Goal: Task Accomplishment & Management: Use online tool/utility

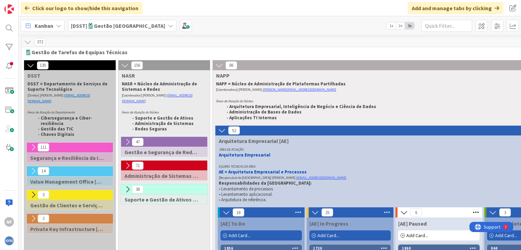
scroll to position [68, 0]
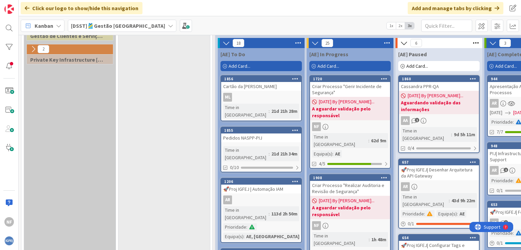
click at [365, 69] on div "Add Card..." at bounding box center [349, 66] width 81 height 10
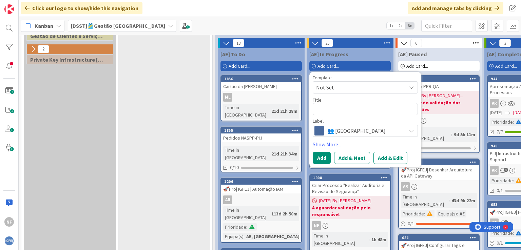
type textarea "x"
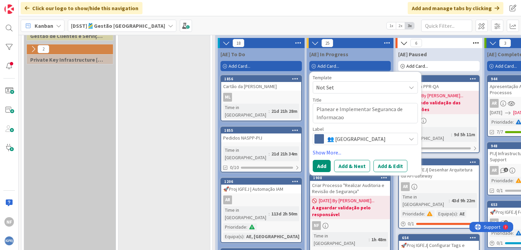
type textarea "Planear e Implementar Seguranca de Informacao"
click at [316, 110] on textarea "Planear e Implementar Seguranca de Informacao" at bounding box center [365, 113] width 105 height 20
paste textarea "Criar Processo ""
type textarea "x"
type textarea "Criar Processo "Planear e Implementar Seguranca de Informacao"
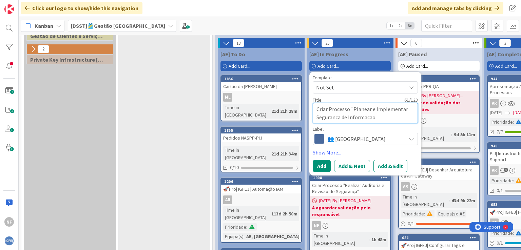
click at [382, 119] on textarea "Criar Processo "Planear e Implementar Seguranca de Informacao" at bounding box center [365, 113] width 105 height 20
paste textarea """
type textarea "x"
type textarea "Criar Processo "Planear e Implementar Seguranca de Informacao""
click at [380, 163] on button "Add & Edit" at bounding box center [390, 166] width 34 height 12
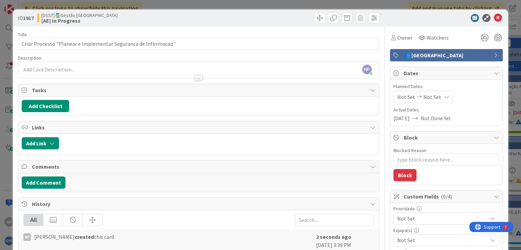
click at [71, 72] on div at bounding box center [198, 74] width 360 height 7
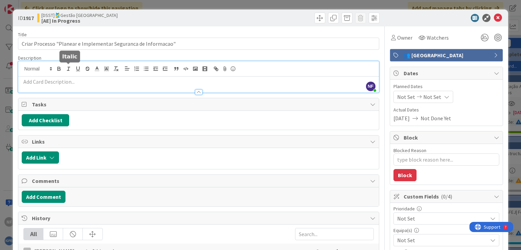
click at [77, 83] on p at bounding box center [198, 82] width 353 height 8
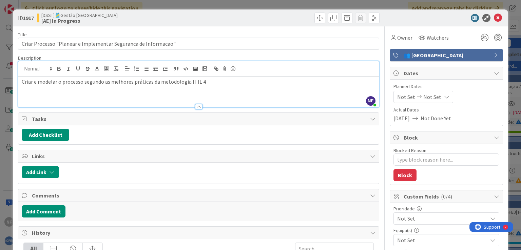
type textarea "x"
click at [48, 133] on button "Add Checklist" at bounding box center [45, 135] width 47 height 12
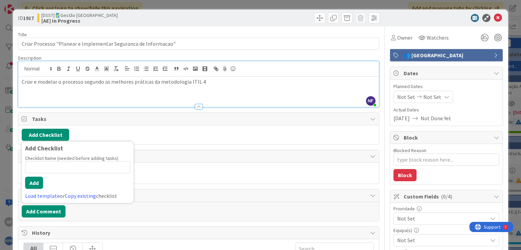
type input "Criar Processo"
type textarea "x"
type input "Criar Processo"
click at [58, 179] on div "Checklist Name (needed before adding tasks) 14 / 64 Criar Processo Add Load tem…" at bounding box center [77, 177] width 105 height 45
click at [34, 183] on button "Add" at bounding box center [34, 183] width 18 height 12
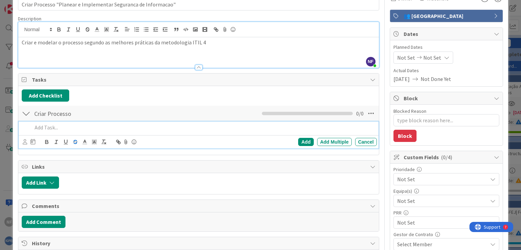
scroll to position [34, 0]
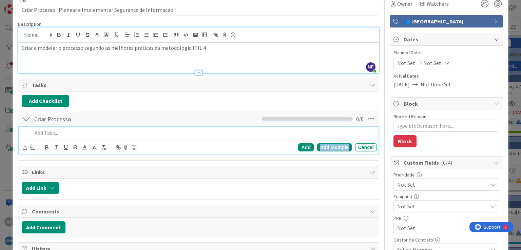
click at [325, 147] on div "Add Multiple" at bounding box center [334, 147] width 35 height 8
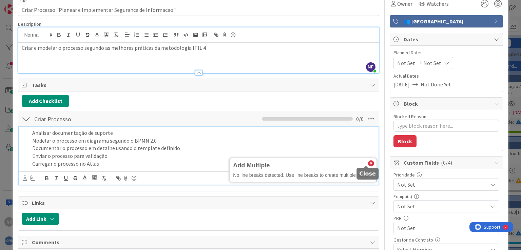
click at [368, 161] on icon at bounding box center [371, 164] width 6 height 6
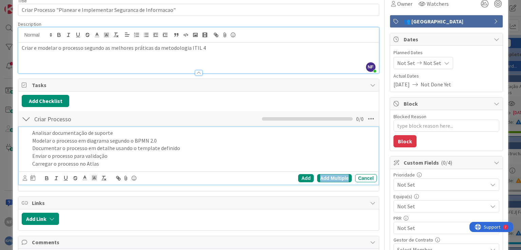
click at [329, 177] on div "Add Multiple" at bounding box center [334, 178] width 35 height 8
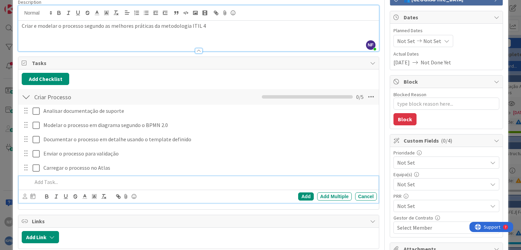
scroll to position [68, 0]
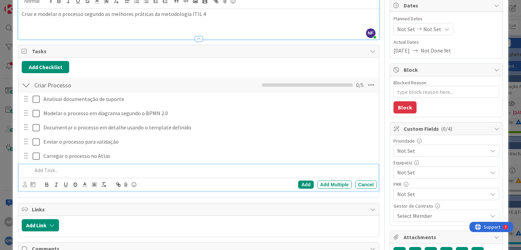
click at [27, 84] on div at bounding box center [26, 85] width 9 height 12
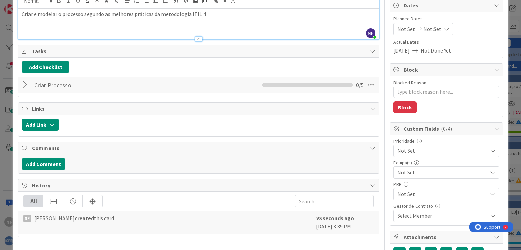
click at [24, 86] on div at bounding box center [26, 85] width 9 height 12
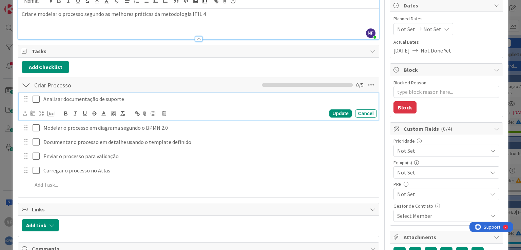
click at [56, 101] on p "Analisar documentação de suporte" at bounding box center [208, 99] width 330 height 8
click at [26, 113] on icon at bounding box center [25, 113] width 4 height 5
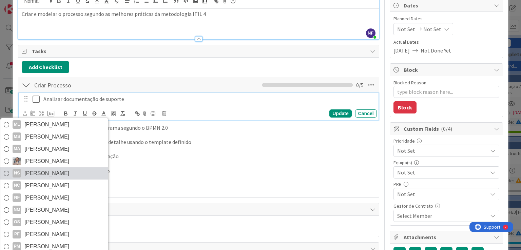
scroll to position [847, 0]
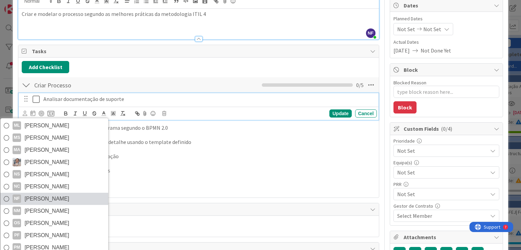
click at [7, 196] on icon at bounding box center [6, 199] width 5 height 10
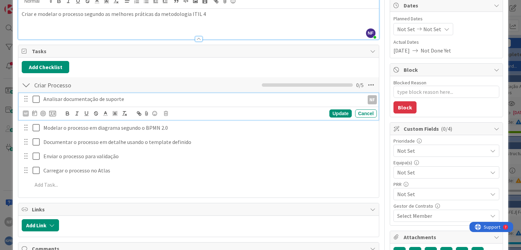
type textarea "x"
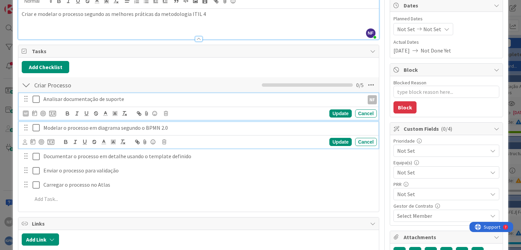
click at [48, 128] on p "Modelar o processo em diagrama segundo o BPMN 2.0" at bounding box center [208, 128] width 330 height 8
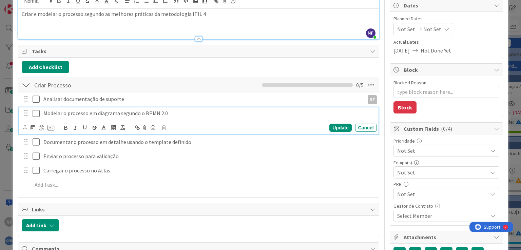
scroll to position [53, 0]
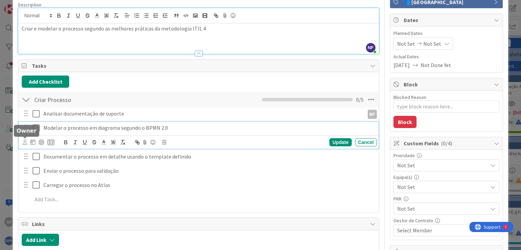
click at [26, 141] on icon at bounding box center [25, 142] width 4 height 5
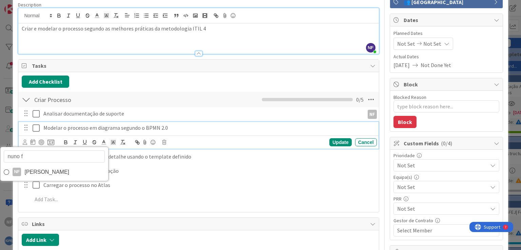
type input "nuno fe"
click at [5, 172] on icon at bounding box center [6, 172] width 5 height 10
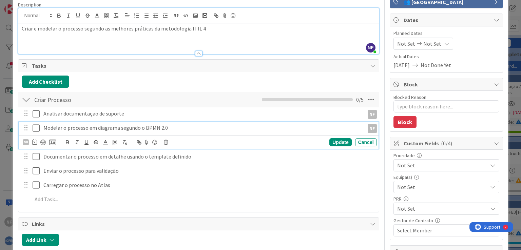
type textarea "x"
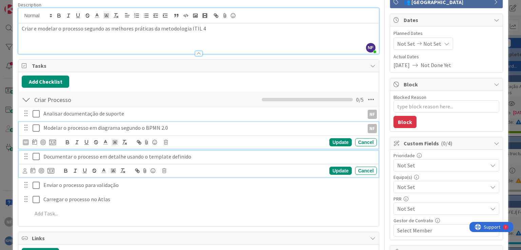
click at [48, 155] on p "Documentar o processo em detalhe usando o template definido" at bounding box center [208, 157] width 330 height 8
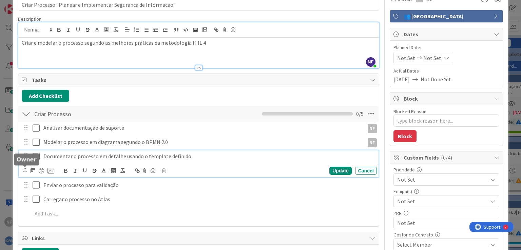
click at [24, 169] on icon at bounding box center [25, 170] width 4 height 5
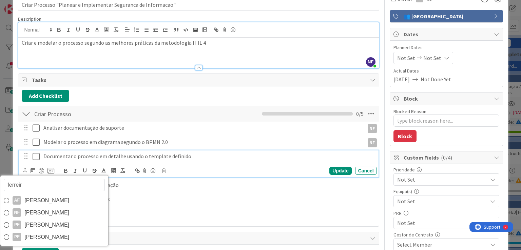
type input "ferreira"
click at [7, 212] on icon at bounding box center [6, 213] width 5 height 10
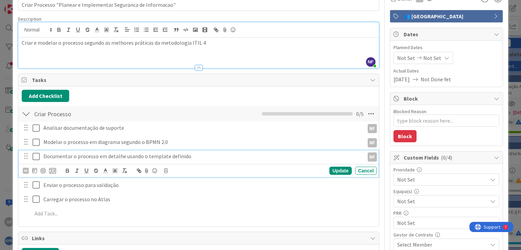
type textarea "x"
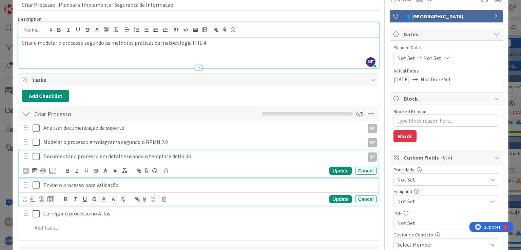
click at [49, 186] on p "Enviar o processo para validação" at bounding box center [208, 185] width 330 height 8
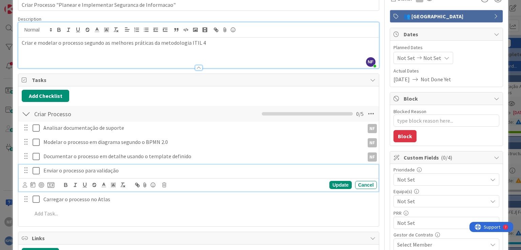
scroll to position [24, 0]
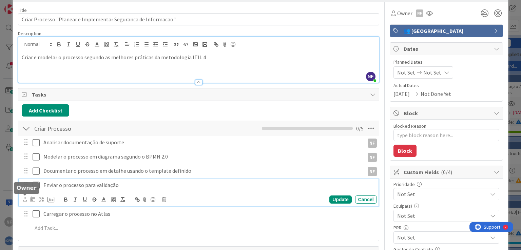
click at [26, 200] on icon at bounding box center [25, 199] width 4 height 5
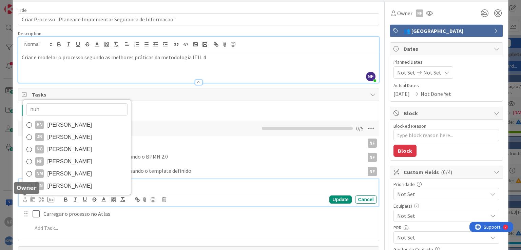
type input "nuno"
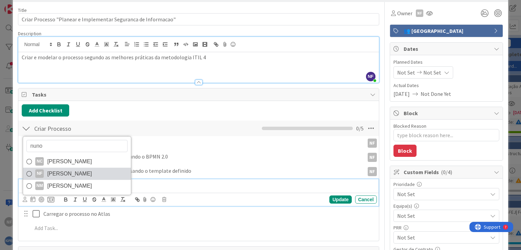
click at [29, 171] on icon at bounding box center [28, 174] width 5 height 10
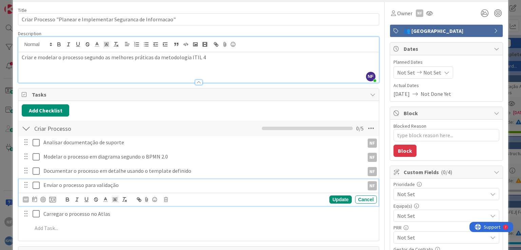
type textarea "x"
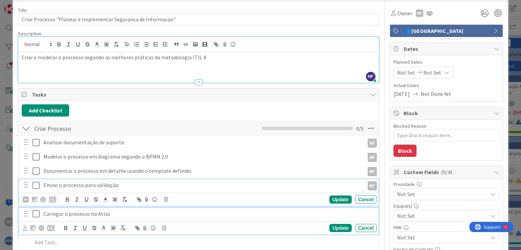
click at [49, 213] on p "Carregar o processo no Atlas" at bounding box center [208, 214] width 330 height 8
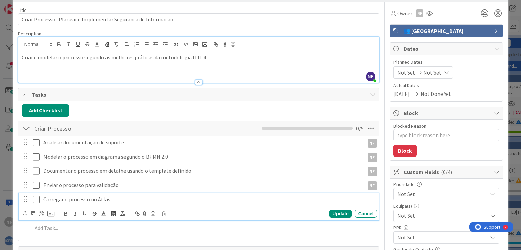
scroll to position [10, 0]
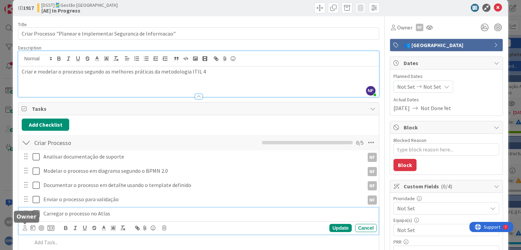
click at [24, 227] on icon at bounding box center [25, 227] width 4 height 5
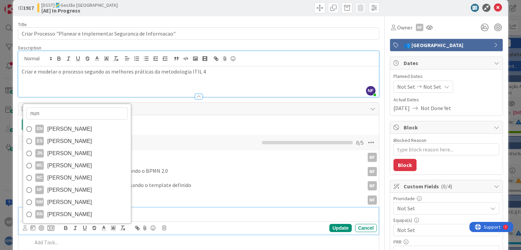
type input "nuno"
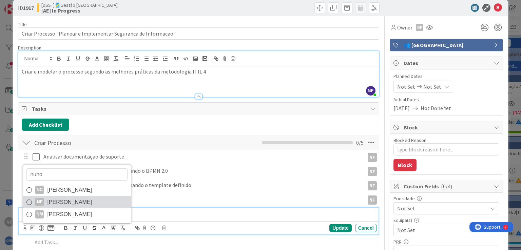
click at [30, 200] on icon at bounding box center [28, 202] width 5 height 10
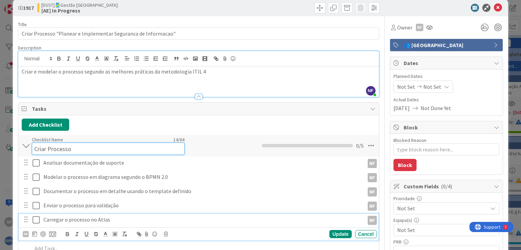
click at [160, 141] on div "Checklist Name 14 / 64 Criar Processo" at bounding box center [108, 146] width 153 height 18
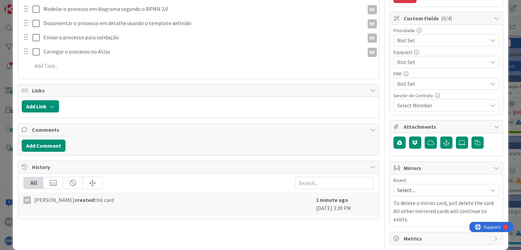
scroll to position [0, 0]
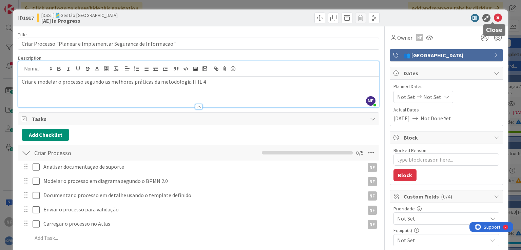
click at [494, 15] on icon at bounding box center [498, 18] width 8 height 8
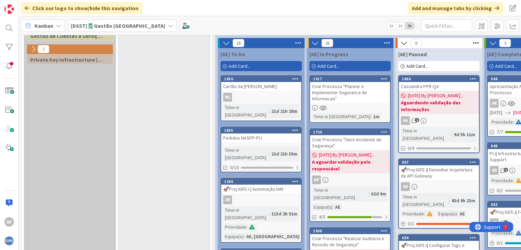
click at [384, 79] on icon at bounding box center [384, 78] width 6 height 5
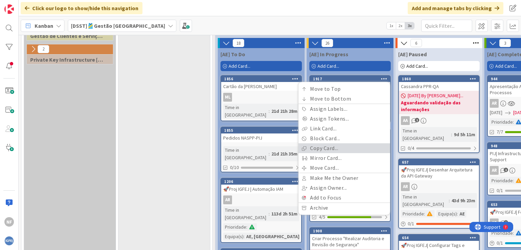
click at [326, 146] on link "Copy Card..." at bounding box center [344, 148] width 92 height 10
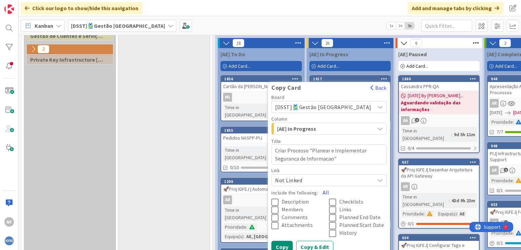
click at [333, 193] on button "All" at bounding box center [325, 192] width 15 height 12
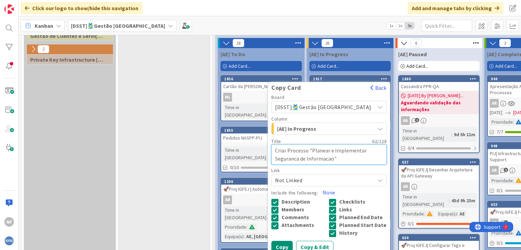
drag, startPoint x: 331, startPoint y: 150, endPoint x: 351, endPoint y: 157, distance: 20.9
click at [351, 157] on textarea "Criar Processo "Planear e Implementar Seguranca de Informacao"" at bounding box center [328, 154] width 115 height 20
paste textarea "Testar Controlos de"
type textarea "x"
type textarea "Criar Processo "Testar Controlos de Seguranca de Informacao""
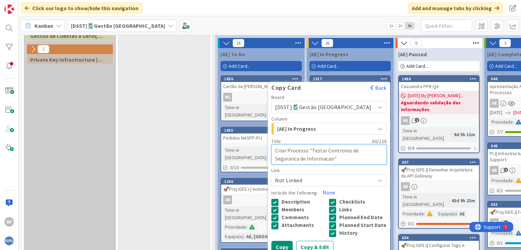
click at [316, 159] on textarea "Criar Processo "Testar Controlos de Seguranca de Informacao"" at bounding box center [328, 154] width 115 height 20
type textarea "x"
type textarea "Criar Processo "Testar Controlos de Segurana de Informacao""
type textarea "x"
type textarea "Criar Processo "Testar Controlos de Segurança de Informacao""
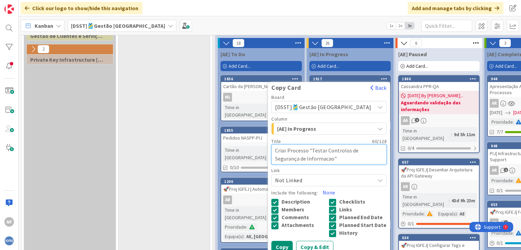
type textarea "x"
type textarea "Criar Processo "Testar Controlos de Segurança de Informaco""
type textarea "x"
type textarea "Criar Processo "Testar Controlos de Segurança de Informao""
type textarea "x"
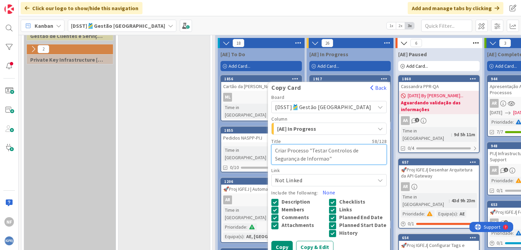
type textarea "Criar Processo "Testar Controlos de Segurança de Informaço""
type textarea "x"
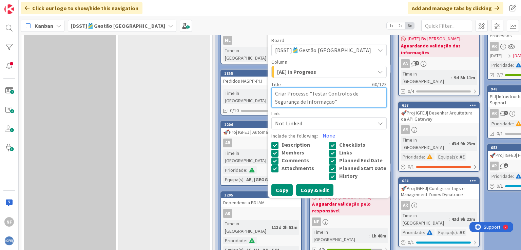
scroll to position [237, 0]
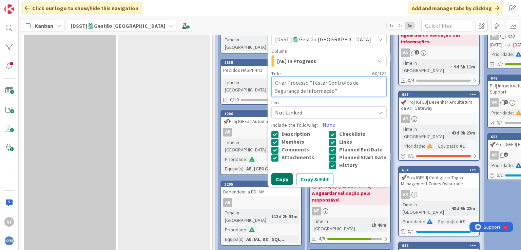
type textarea "Criar Processo "Testar Controlos de Segurança de Informação""
click at [293, 185] on button "Copy" at bounding box center [281, 179] width 21 height 12
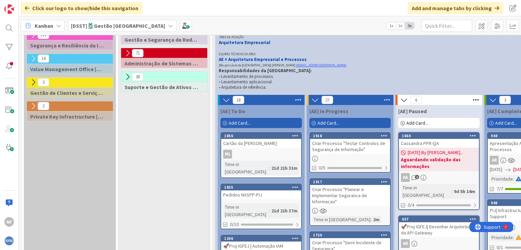
scroll to position [102, 0]
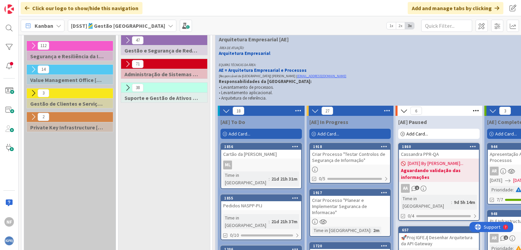
click at [342, 201] on div "Criar Processo "Planear e Implementar Seguranca de Informacao"" at bounding box center [350, 206] width 80 height 21
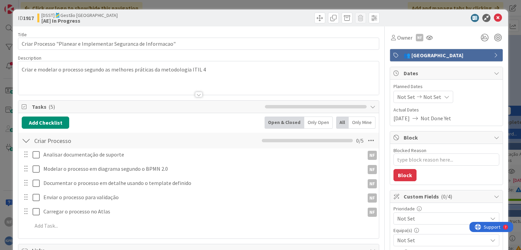
type textarea "x"
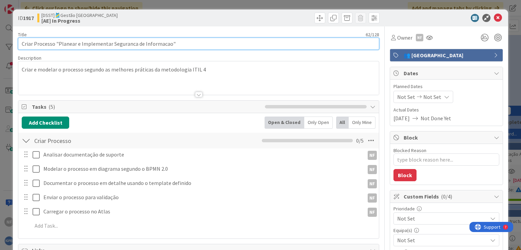
click at [130, 43] on input "Criar Processo "Planear e Implementar Seguranca de Informacao"" at bounding box center [198, 44] width 361 height 12
type input "Criar Processo "Planear e Implementar Segurança de Informacao""
type textarea "x"
type input "Criar Processo "Planear e Implementar Segurança de Informaçao""
type textarea "x"
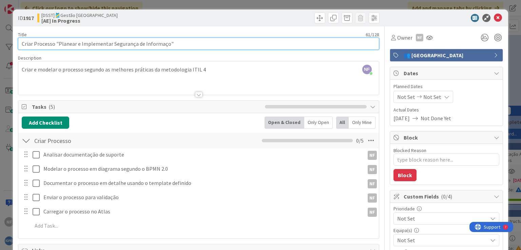
type input "Criar Processo "Planear e Implementar Segurança de Informação""
type textarea "x"
type input "Criar Processo "Planear e Implementar Segurança de Informação""
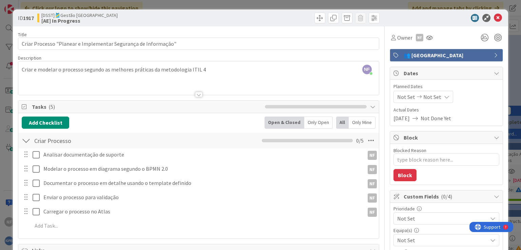
click at [332, 55] on div "Description" at bounding box center [198, 58] width 361 height 6
click at [494, 18] on icon at bounding box center [498, 18] width 8 height 8
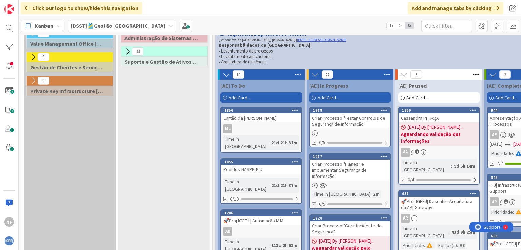
scroll to position [136, 0]
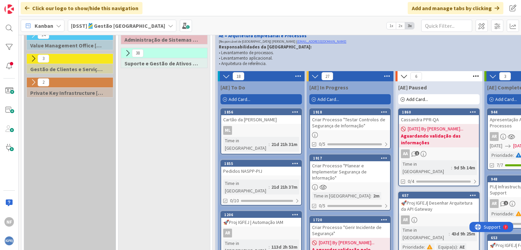
click at [346, 128] on div "Criar Processo "Testar Controlos de Segurança de Informação"" at bounding box center [350, 122] width 80 height 15
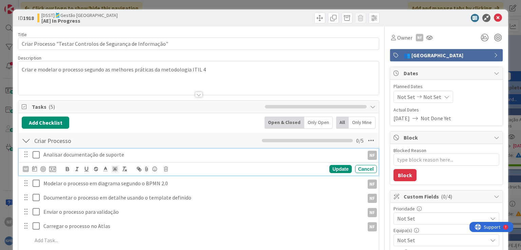
click at [36, 155] on icon at bounding box center [38, 155] width 10 height 8
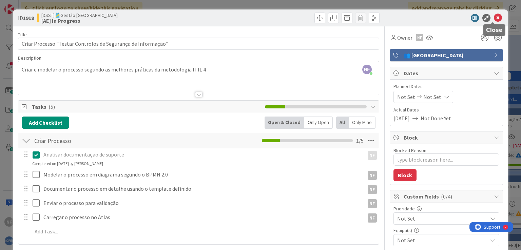
click at [494, 16] on icon at bounding box center [498, 18] width 8 height 8
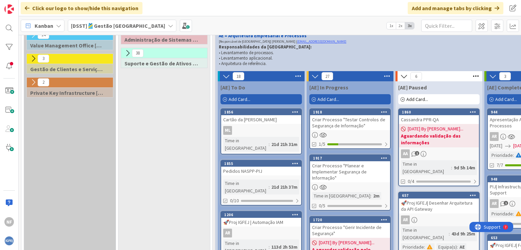
click at [328, 168] on div "Criar Processo "Planear e Implementar Segurança de Informação"" at bounding box center [350, 171] width 80 height 21
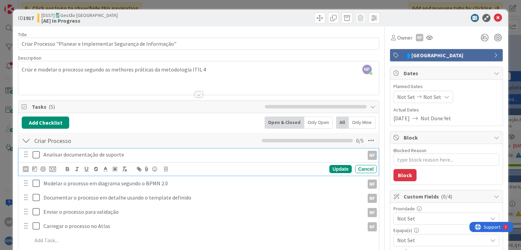
click at [35, 154] on icon at bounding box center [38, 155] width 10 height 8
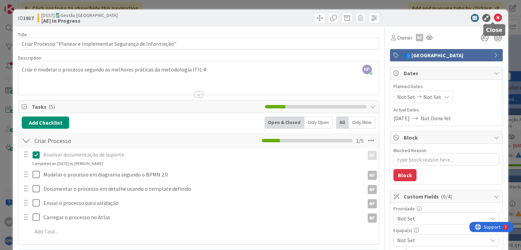
click at [494, 16] on icon at bounding box center [498, 18] width 8 height 8
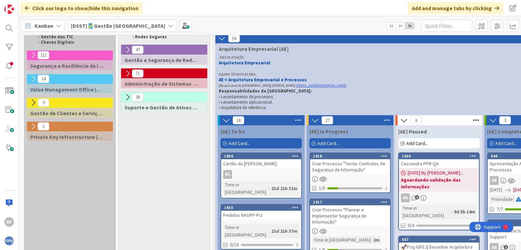
scroll to position [102, 0]
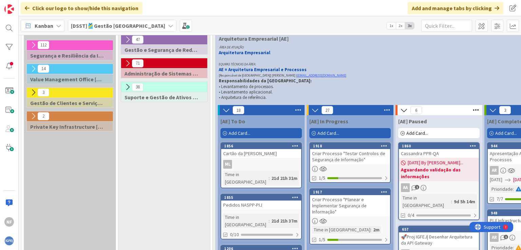
type textarea "x"
